Goal: Find specific page/section: Find specific page/section

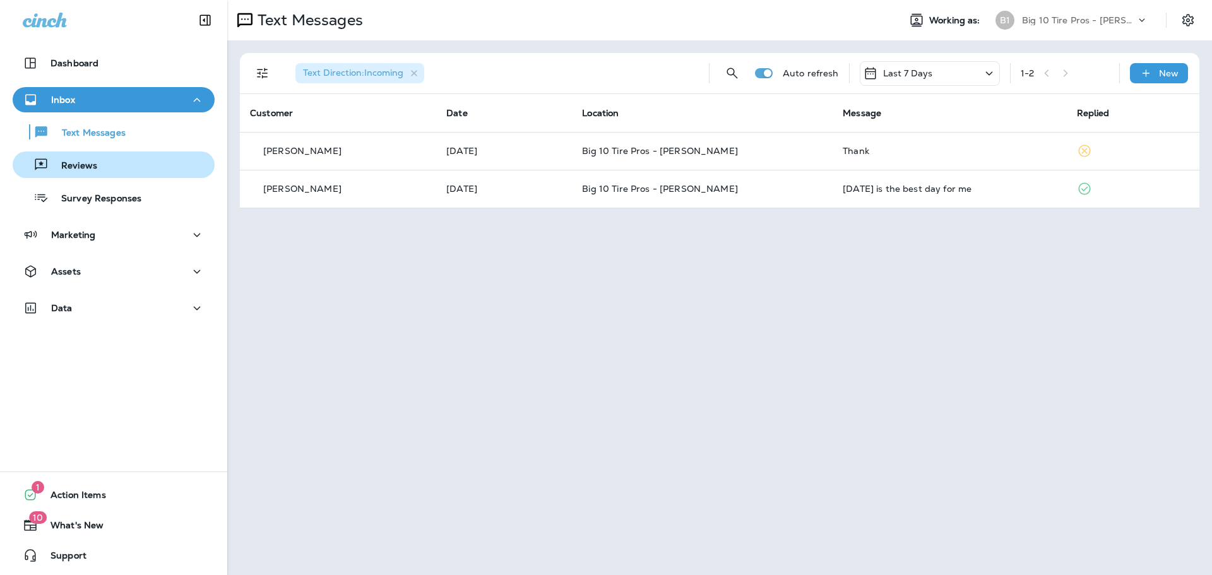
click at [97, 163] on div "Reviews" at bounding box center [114, 164] width 192 height 19
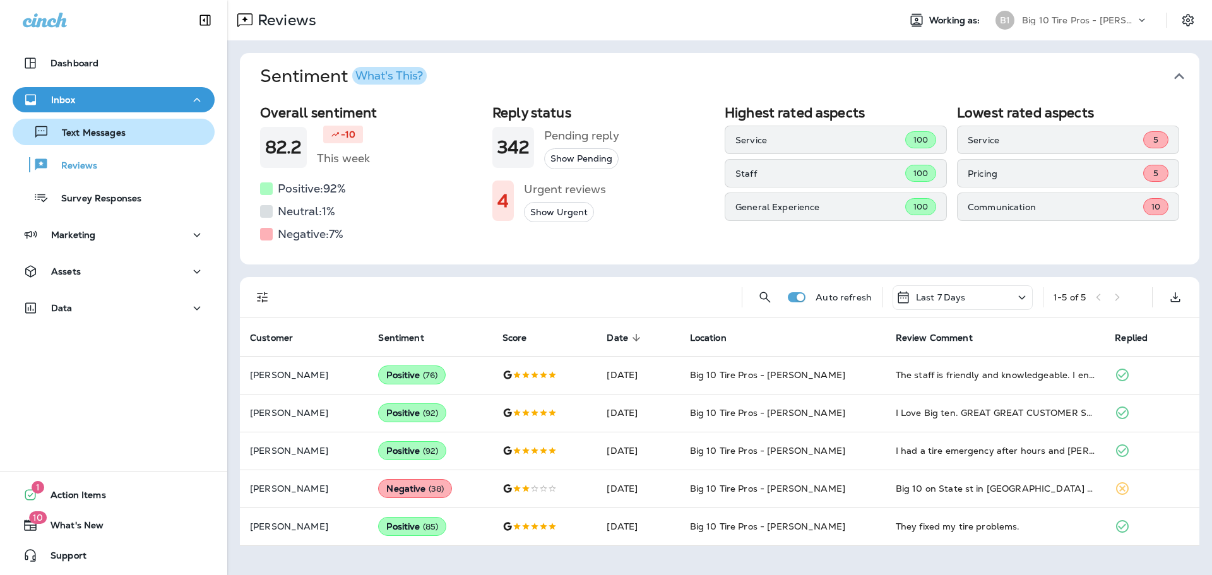
click at [97, 126] on div "Text Messages" at bounding box center [72, 132] width 108 height 19
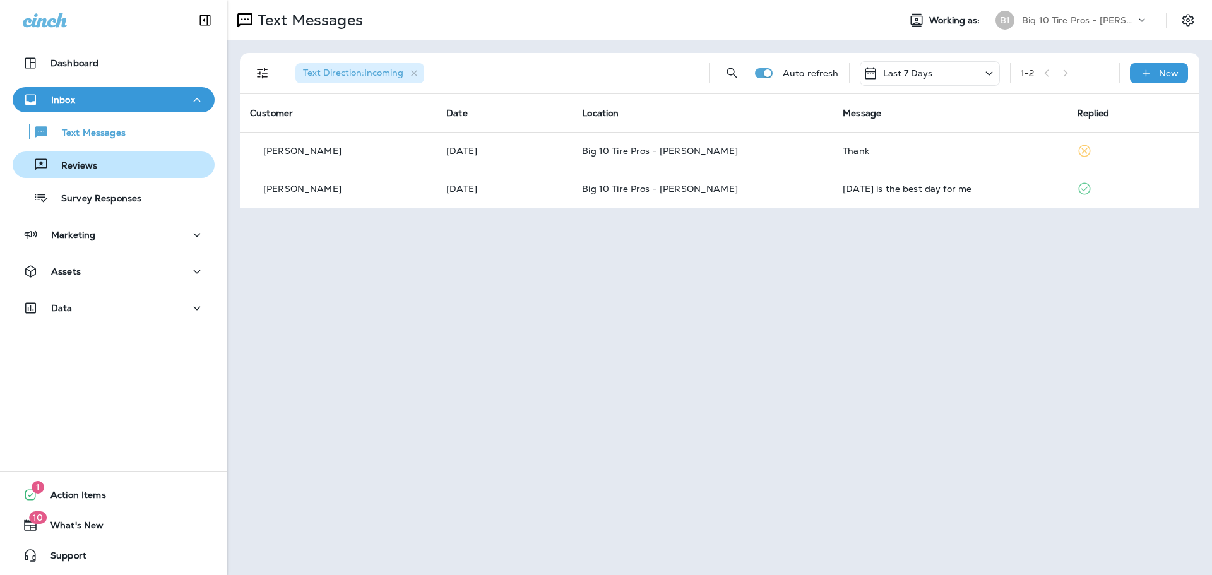
click at [102, 166] on div "Reviews" at bounding box center [114, 164] width 192 height 19
